Goal: Information Seeking & Learning: Learn about a topic

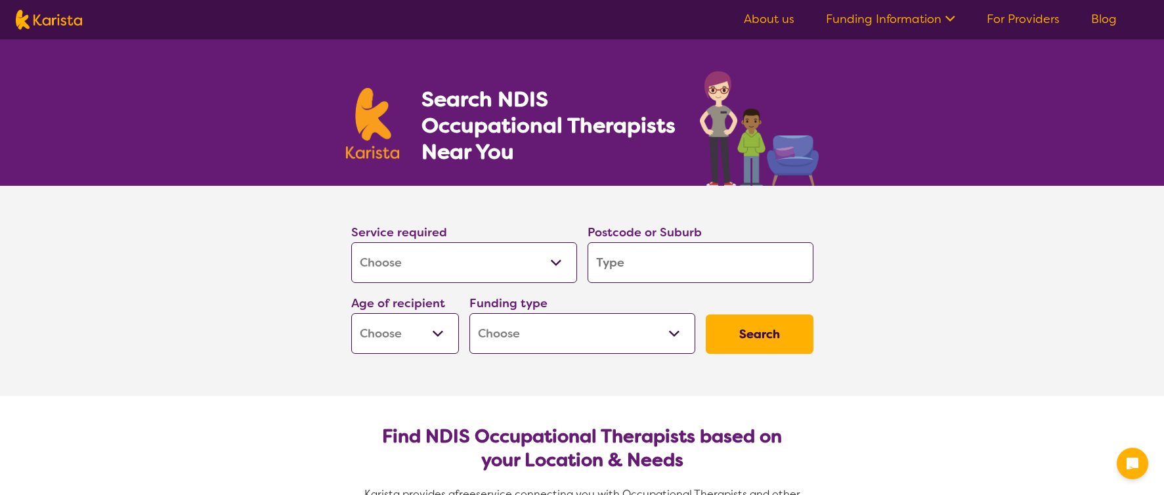
select select "[MEDICAL_DATA]"
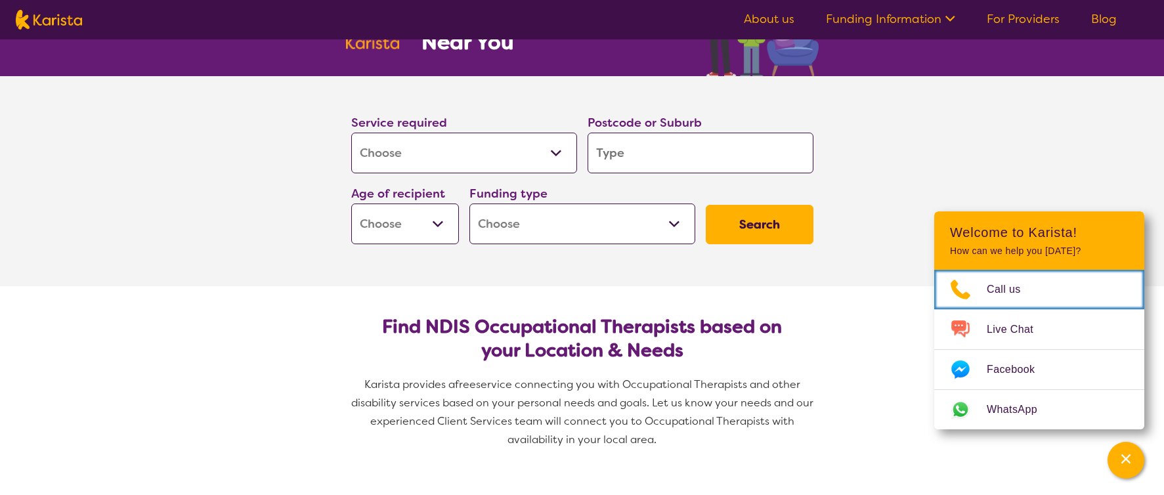
scroll to position [118, 0]
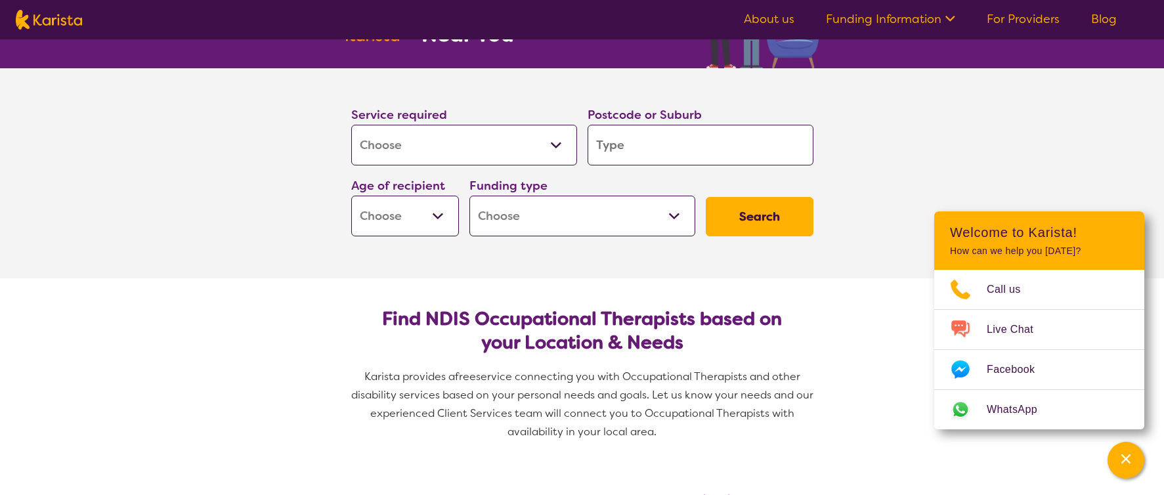
click at [653, 146] on input "search" at bounding box center [701, 145] width 226 height 41
type input "S"
type input "Sa"
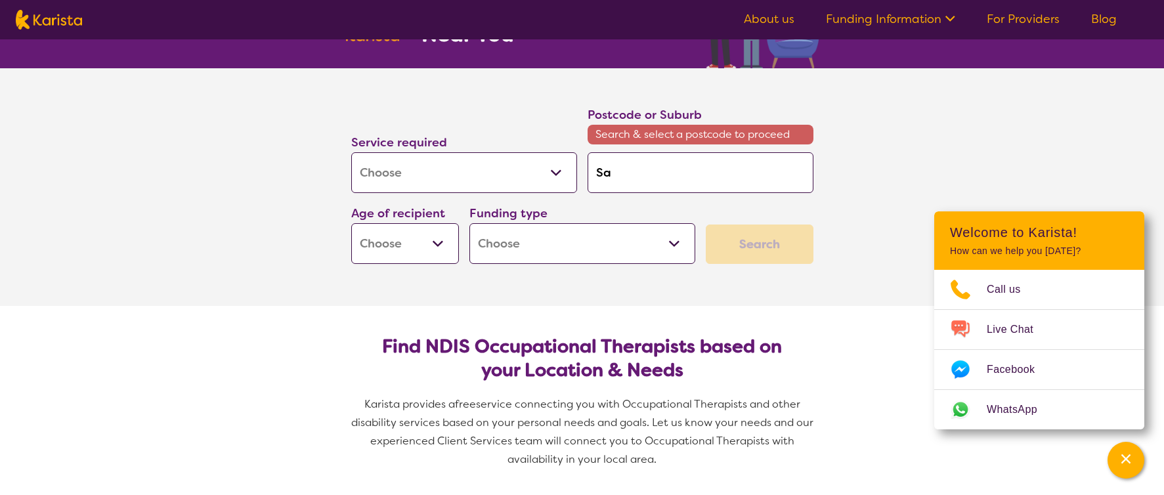
type input "Sal"
type input "Sale"
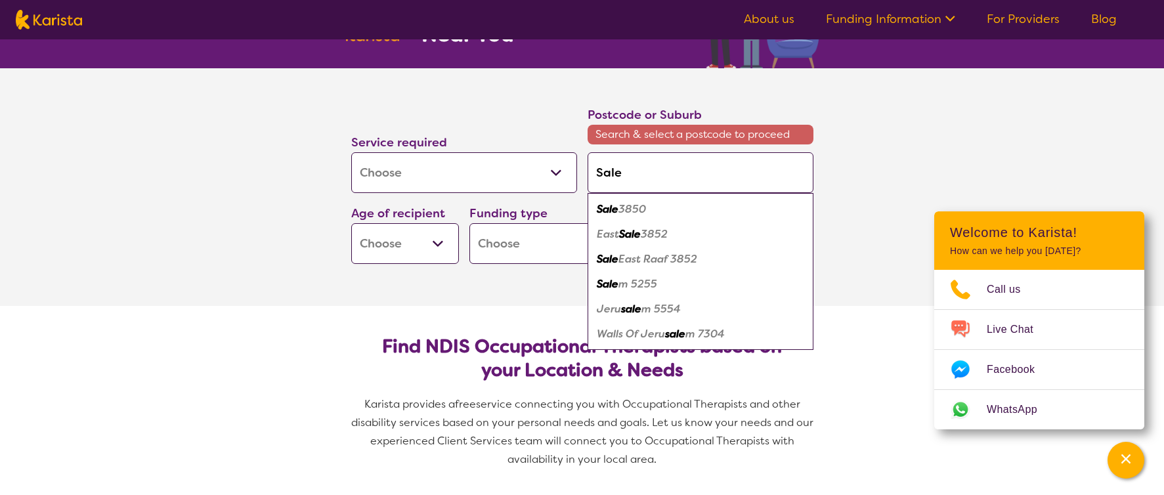
click at [634, 208] on em "3850" at bounding box center [632, 209] width 28 height 14
type input "3850"
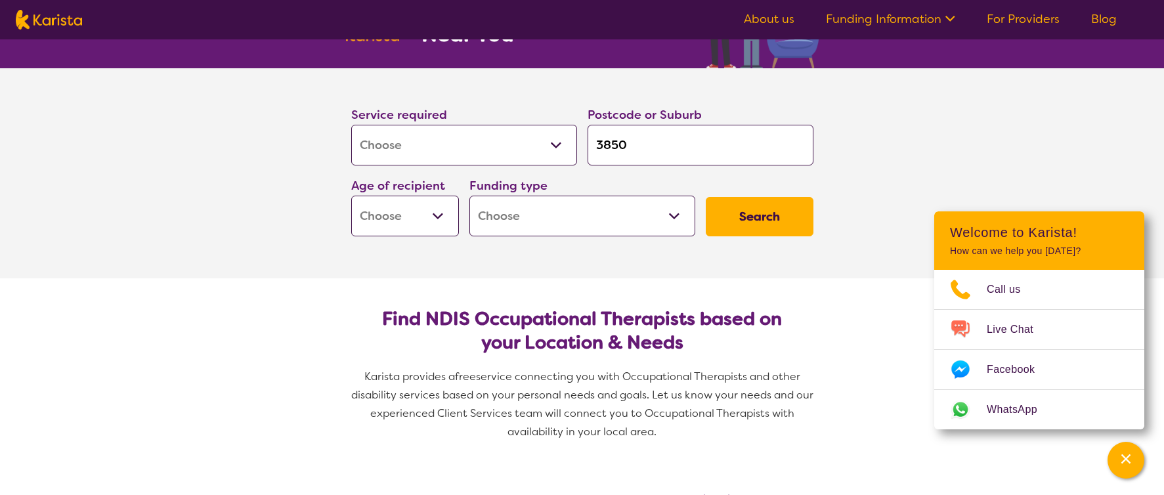
click at [441, 215] on select "Early Childhood - 0 to 9 Child - 10 to 11 Adolescent - 12 to 17 Adult - 18 to 6…" at bounding box center [405, 216] width 108 height 41
select select "AD"
click at [351, 196] on select "Early Childhood - 0 to 9 Child - 10 to 11 Adolescent - 12 to 17 Adult - 18 to 6…" at bounding box center [405, 216] width 108 height 41
select select "AD"
click at [546, 217] on select "Home Care Package (HCP) National Disability Insurance Scheme (NDIS) I don't know" at bounding box center [582, 216] width 226 height 41
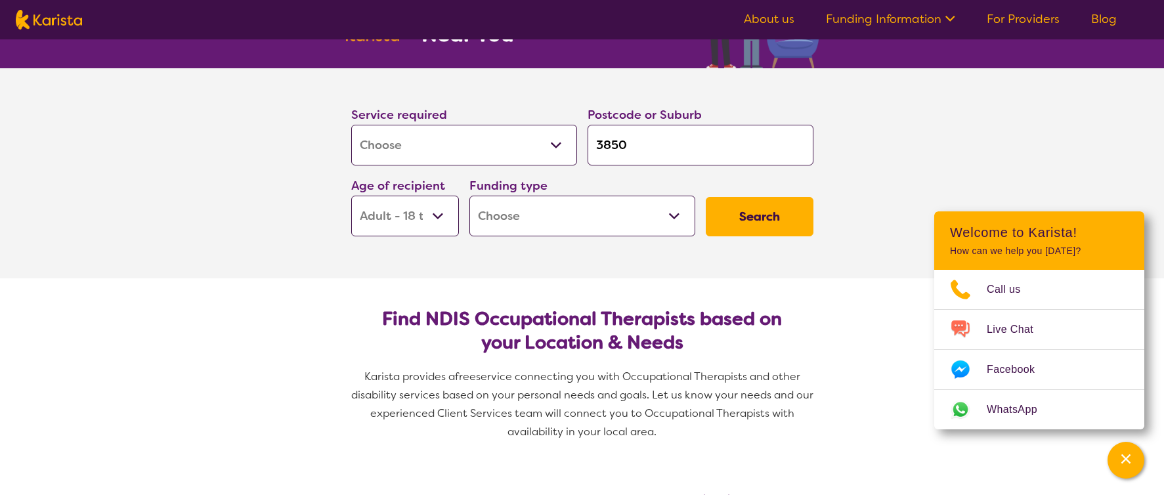
select select "NDIS"
click at [469, 196] on select "Home Care Package (HCP) National Disability Insurance Scheme (NDIS) I don't know" at bounding box center [582, 216] width 226 height 41
select select "NDIS"
click at [742, 212] on button "Search" at bounding box center [760, 216] width 108 height 39
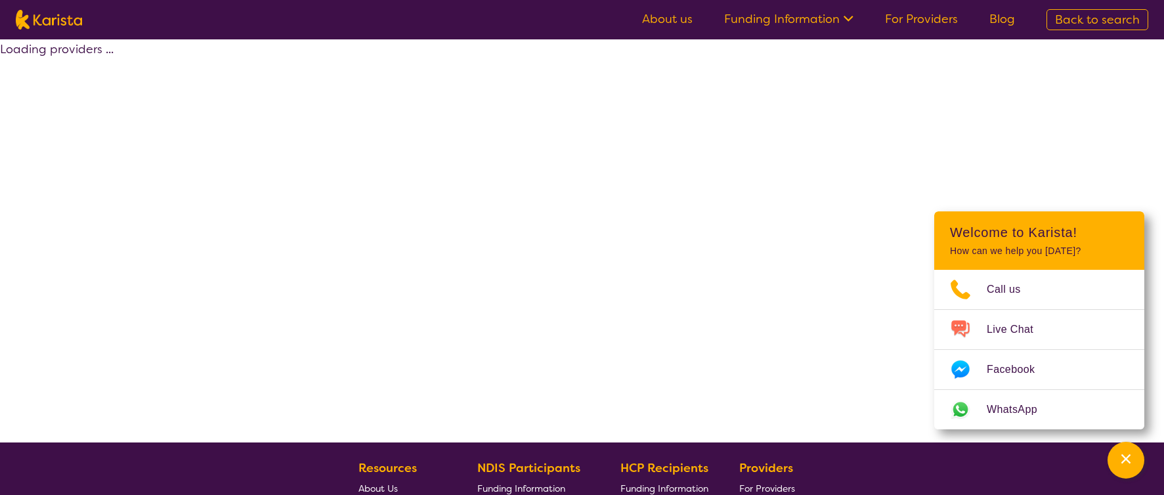
select select "by_score"
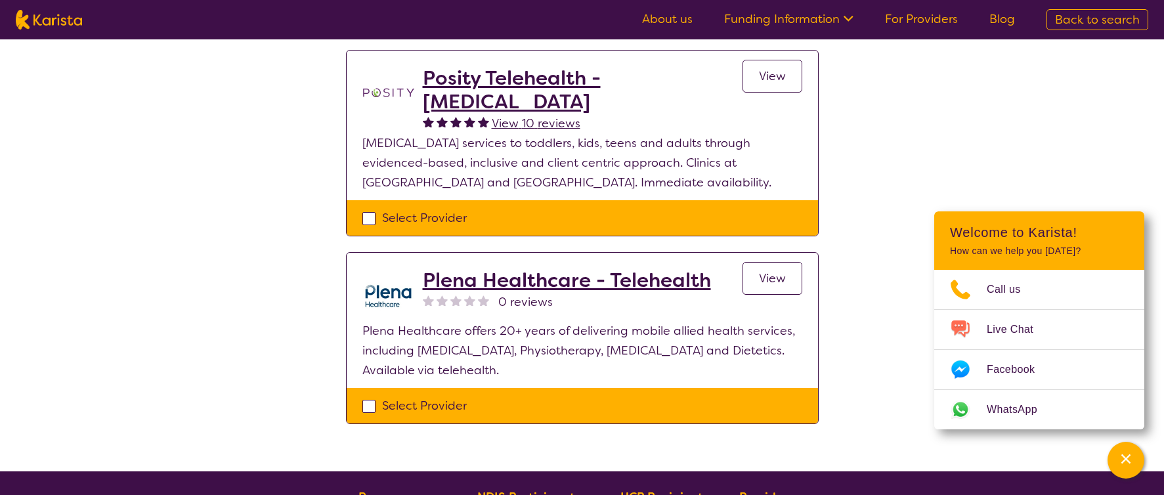
scroll to position [103, 0]
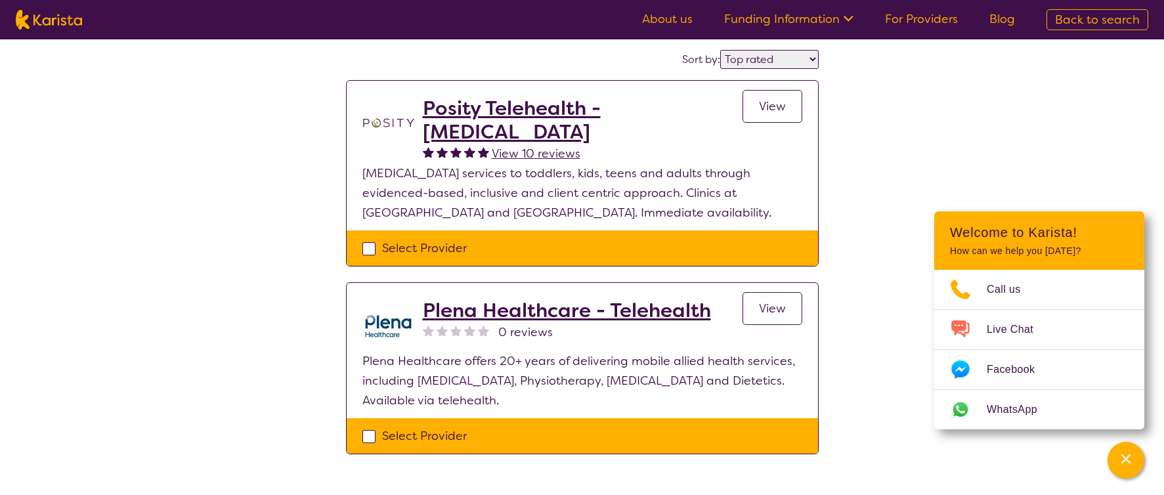
click at [519, 104] on h2 "Posity Telehealth - [MEDICAL_DATA]" at bounding box center [583, 120] width 320 height 47
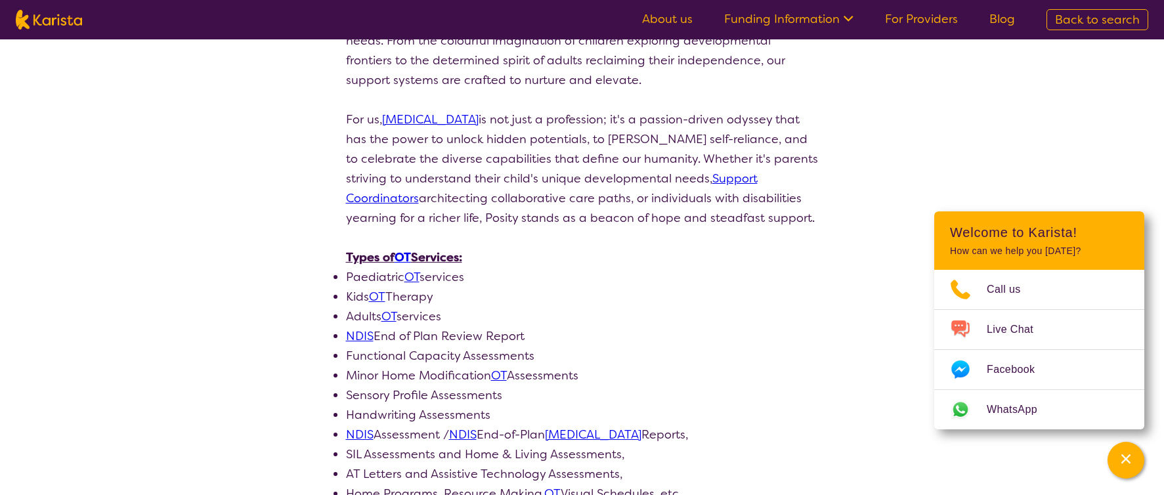
scroll to position [465, 0]
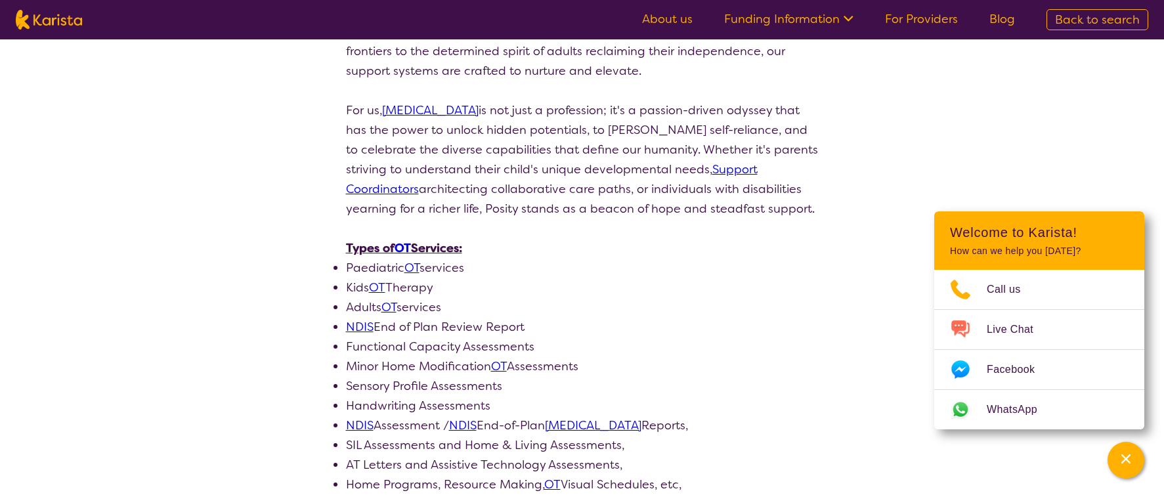
click at [395, 299] on link "OT" at bounding box center [388, 307] width 15 height 16
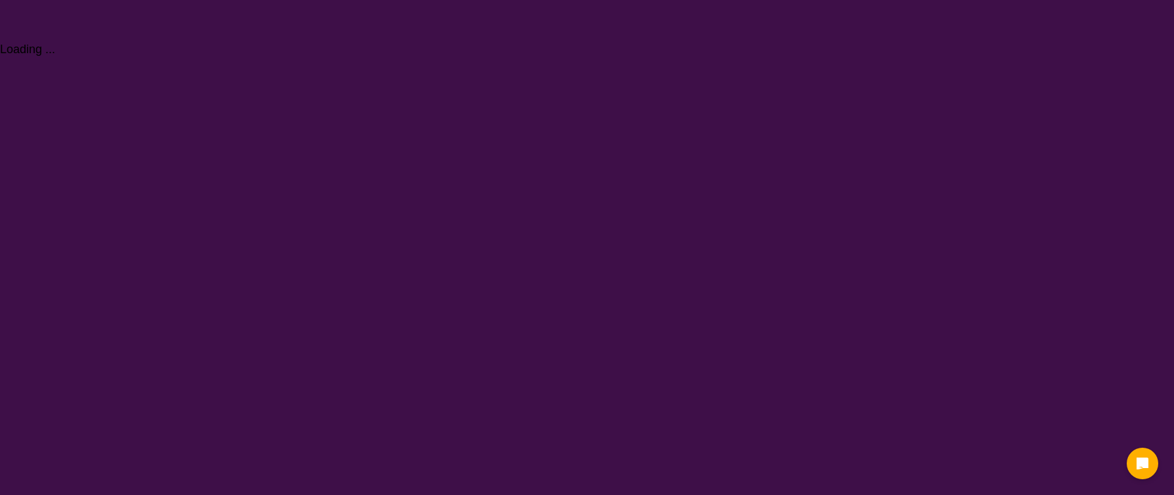
select select "[MEDICAL_DATA]"
select select "AD"
select select "NDIS"
select select "[MEDICAL_DATA]"
select select "AD"
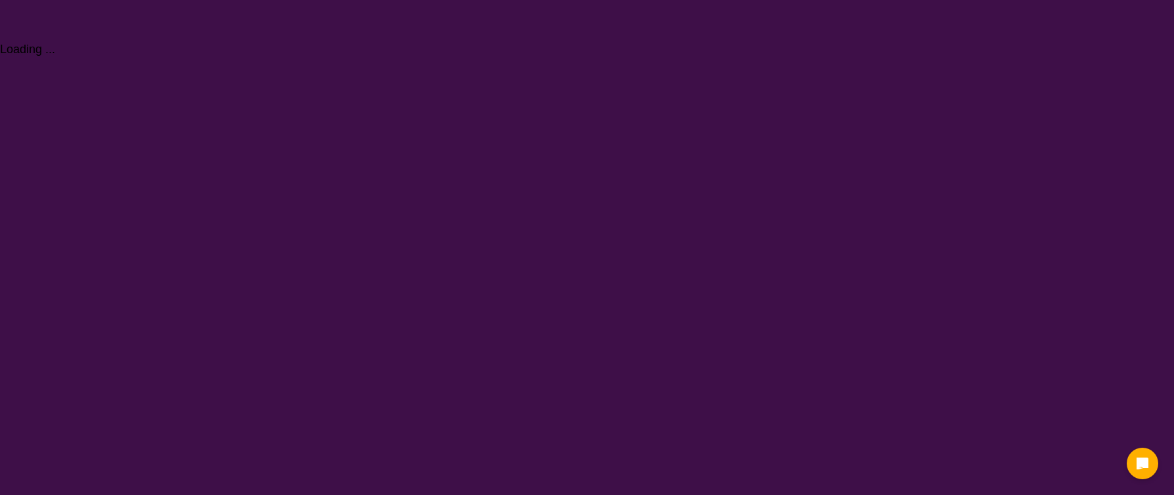
select select "NDIS"
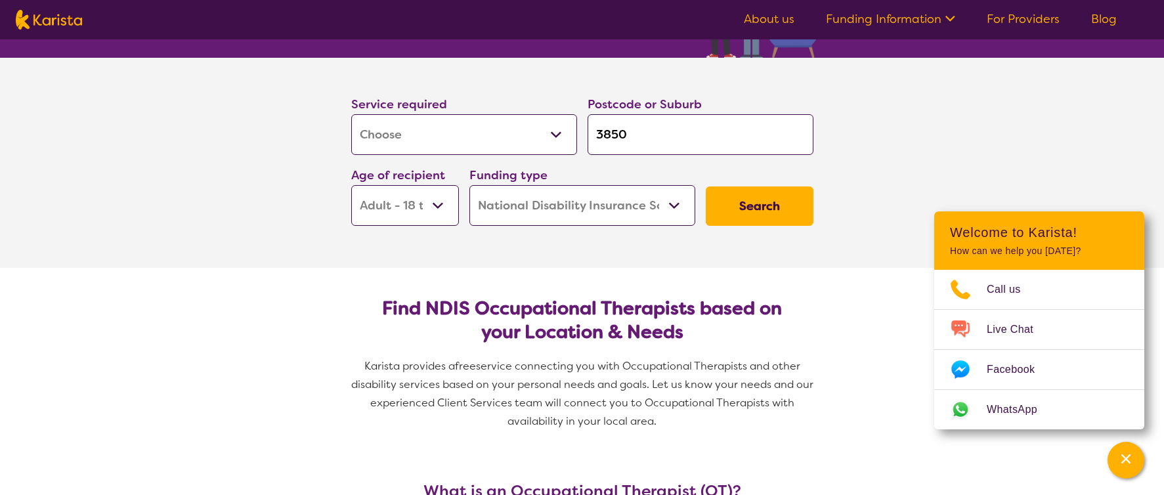
scroll to position [152, 0]
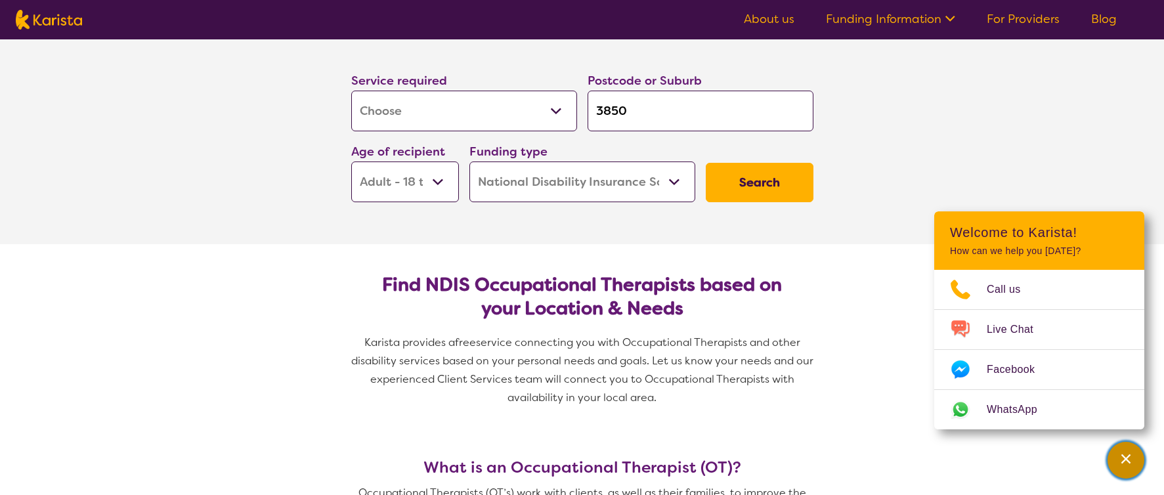
drag, startPoint x: 1132, startPoint y: 454, endPoint x: 1120, endPoint y: 454, distance: 12.5
click at [1131, 454] on div "Channel Menu" at bounding box center [1126, 460] width 26 height 29
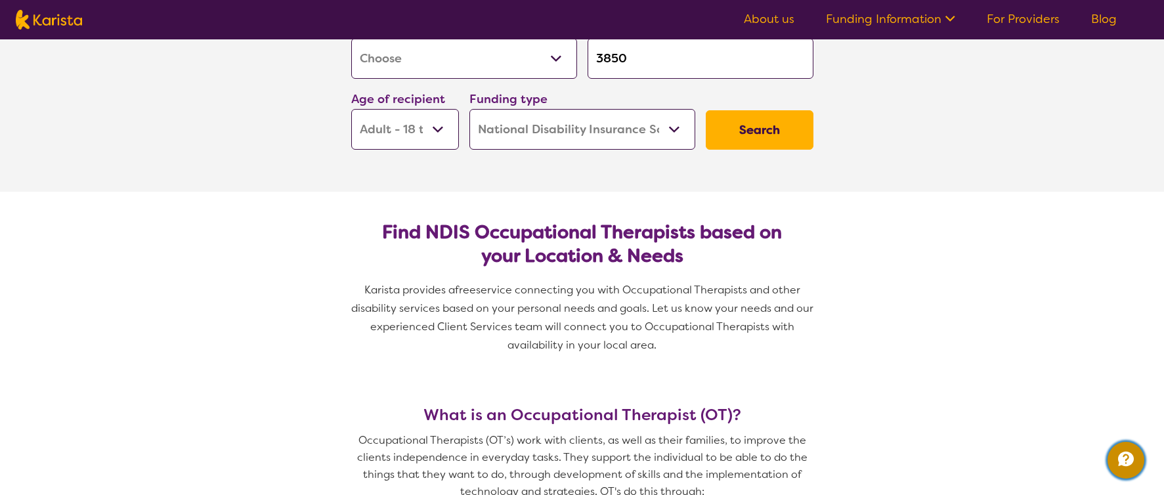
scroll to position [70, 0]
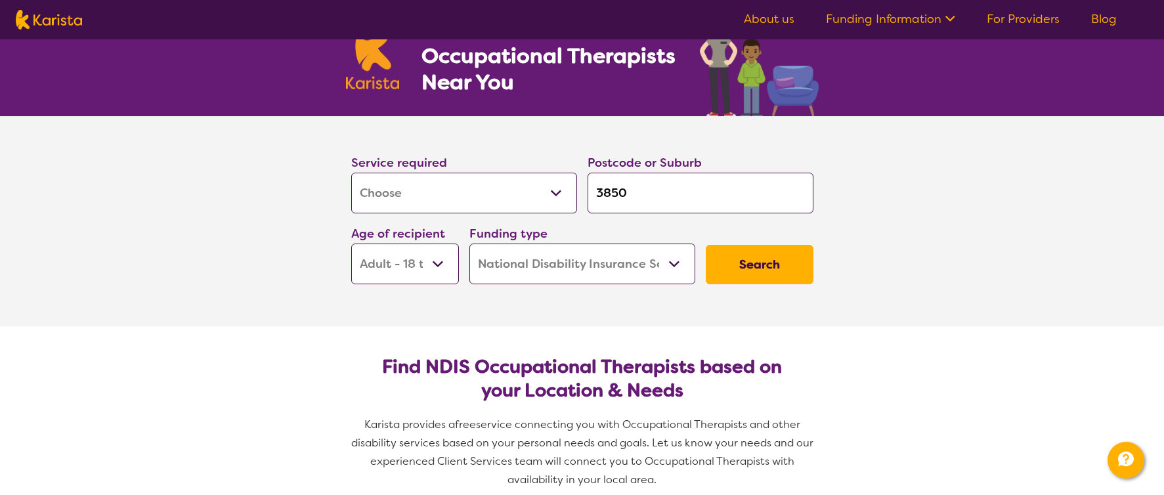
click at [740, 264] on button "Search" at bounding box center [760, 264] width 108 height 39
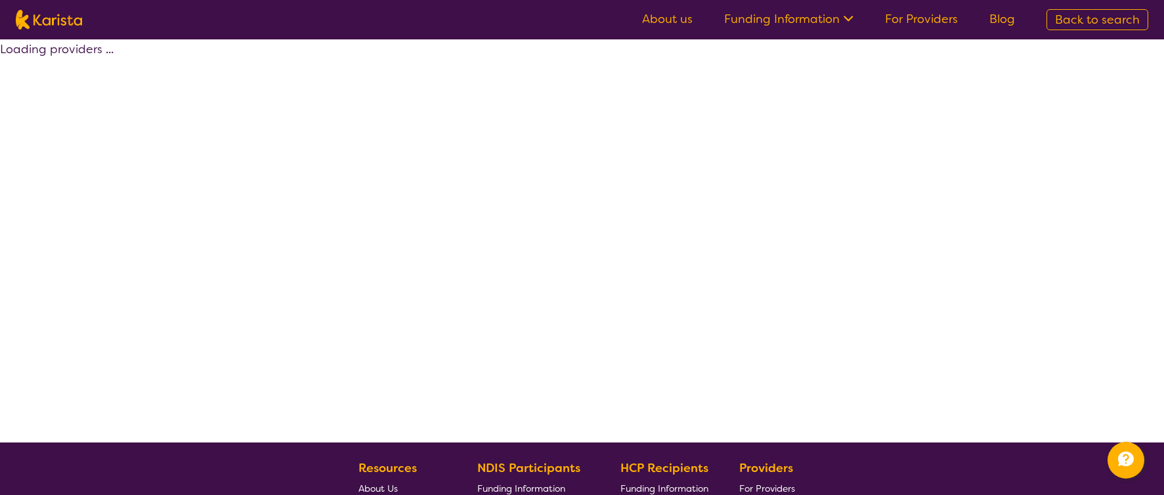
select select "by_score"
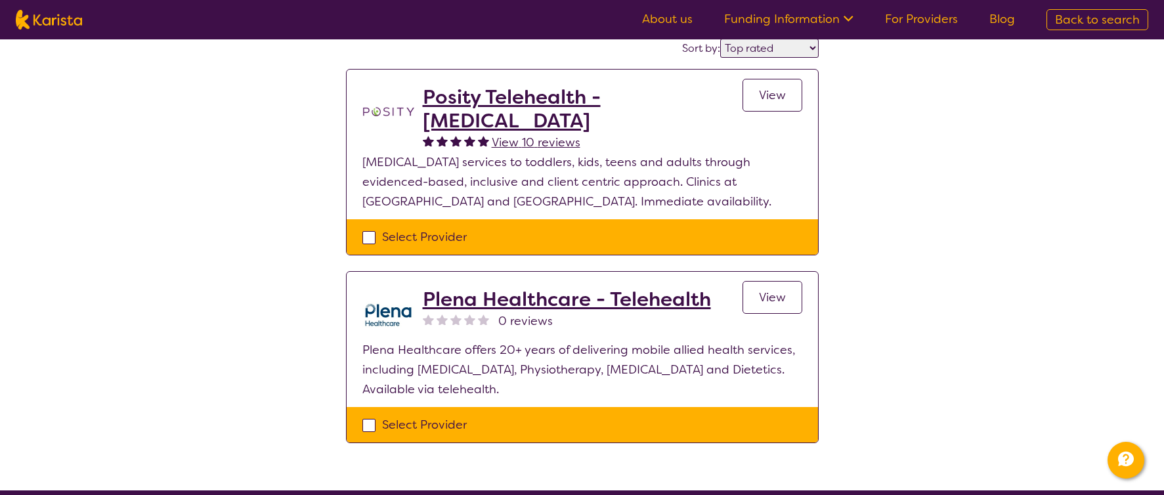
scroll to position [144, 0]
